Goal: Information Seeking & Learning: Find specific fact

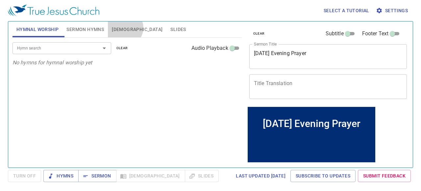
click at [124, 28] on span "[DEMOGRAPHIC_DATA]" at bounding box center [137, 29] width 51 height 8
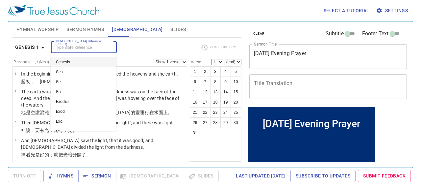
click at [78, 50] on input "Bible Reference (Ctrl + /)" at bounding box center [78, 47] width 51 height 8
type input "ps 49 1"
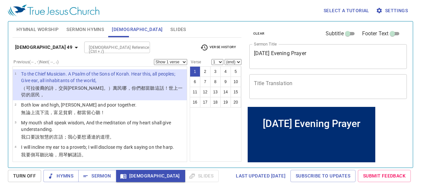
click at [41, 13] on img at bounding box center [54, 11] width 92 height 12
